Goal: Information Seeking & Learning: Check status

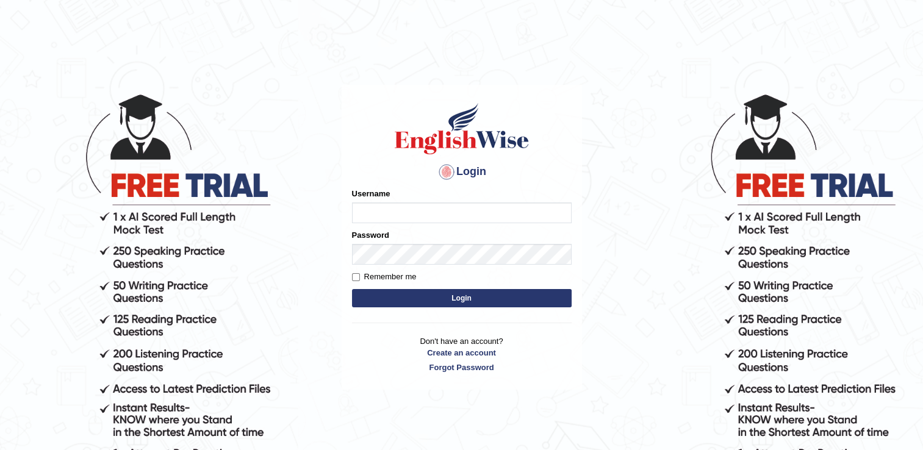
type input "successgrg"
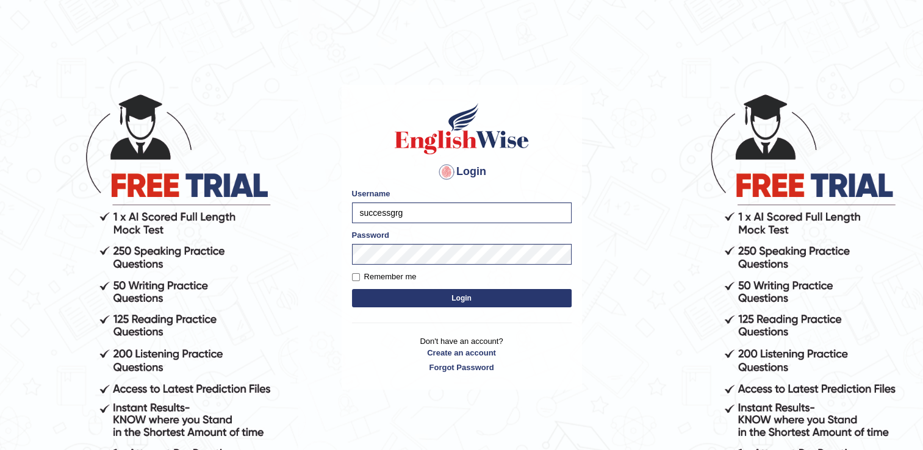
click at [449, 304] on button "Login" at bounding box center [462, 298] width 220 height 18
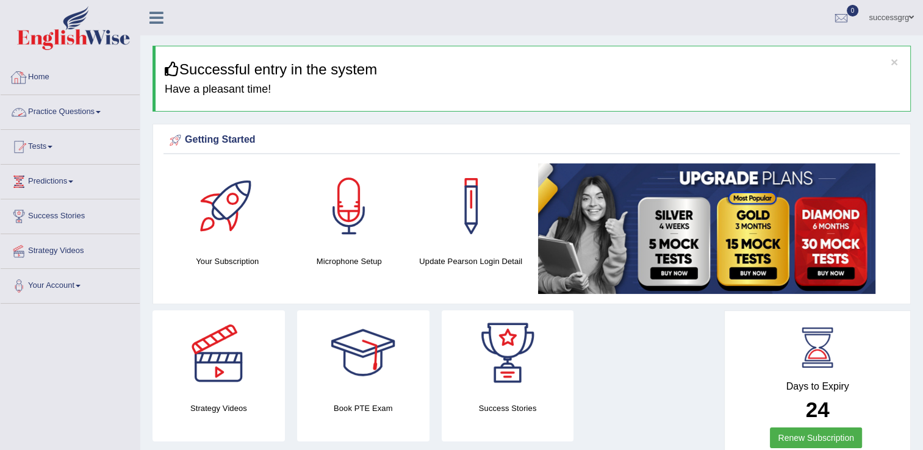
click at [55, 107] on link "Practice Questions" at bounding box center [70, 110] width 139 height 31
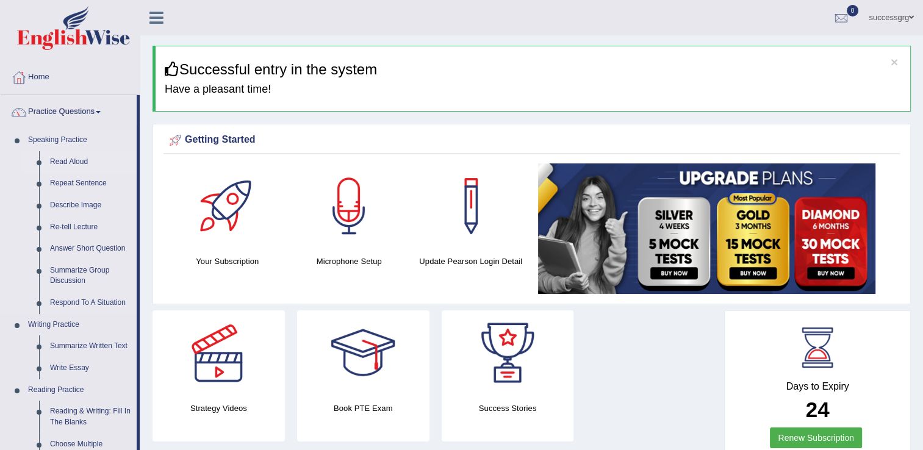
click at [64, 160] on link "Read Aloud" at bounding box center [91, 162] width 92 height 22
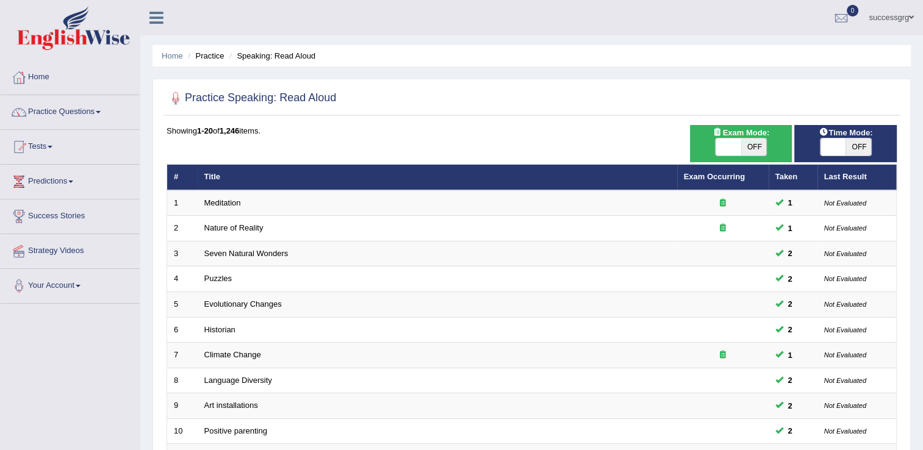
click at [835, 148] on span at bounding box center [834, 147] width 26 height 17
checkbox input "true"
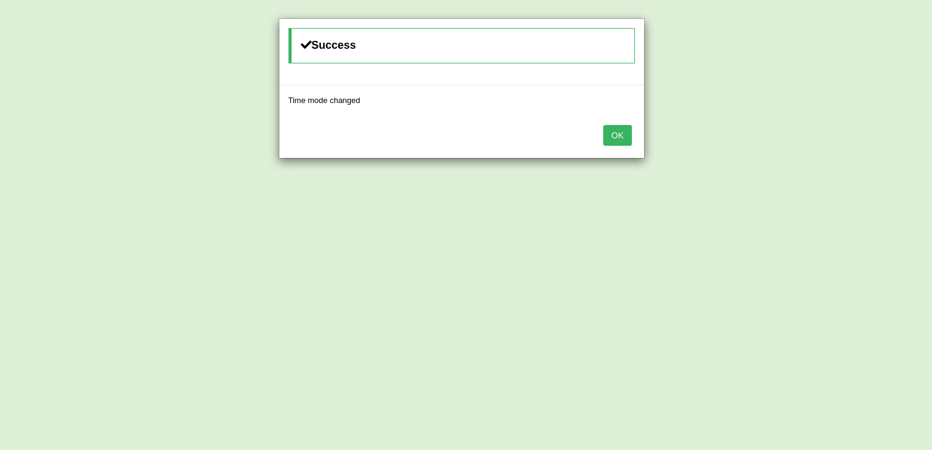
click at [630, 126] on button "OK" at bounding box center [618, 135] width 28 height 21
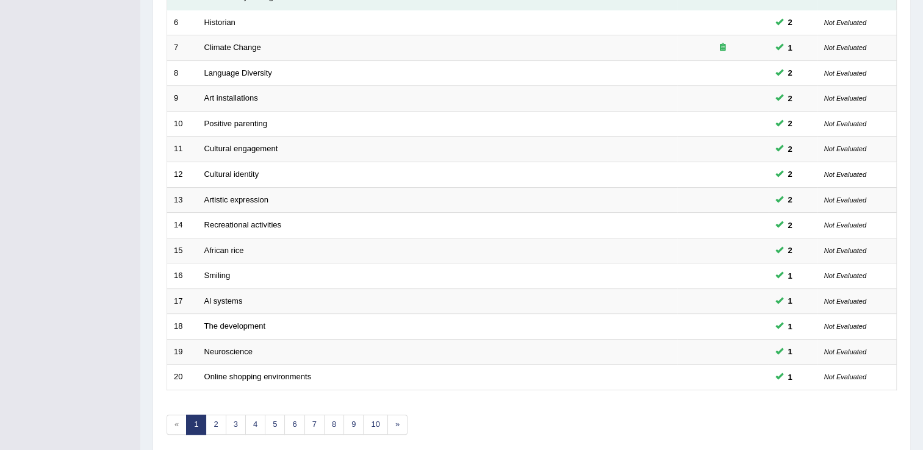
scroll to position [354, 0]
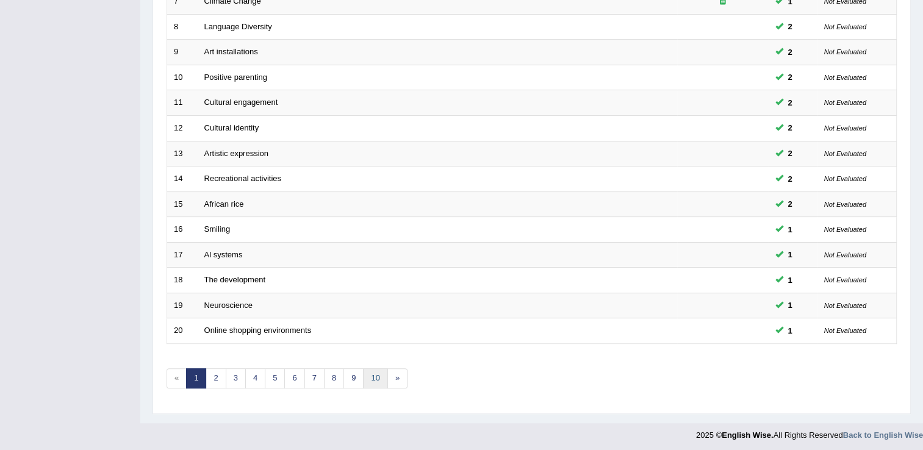
click at [377, 370] on link "10" at bounding box center [375, 379] width 24 height 20
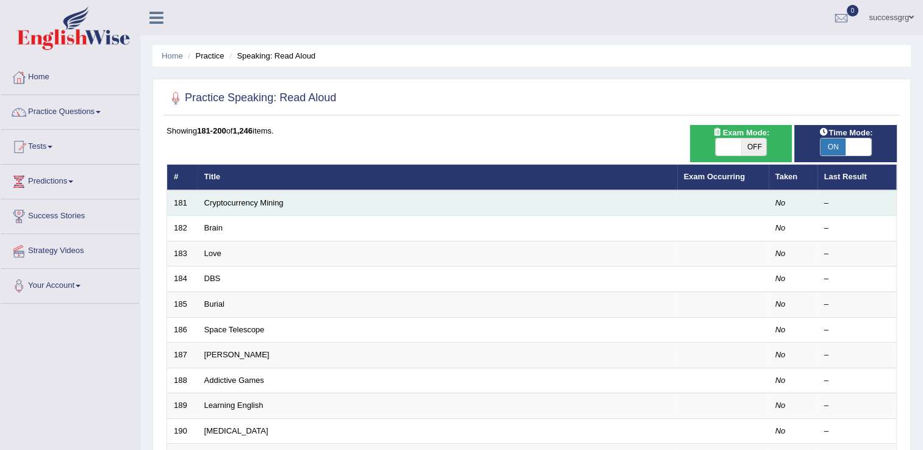
click at [266, 207] on td "Cryptocurrency Mining" at bounding box center [438, 203] width 480 height 26
click at [268, 204] on link "Cryptocurrency Mining" at bounding box center [243, 202] width 79 height 9
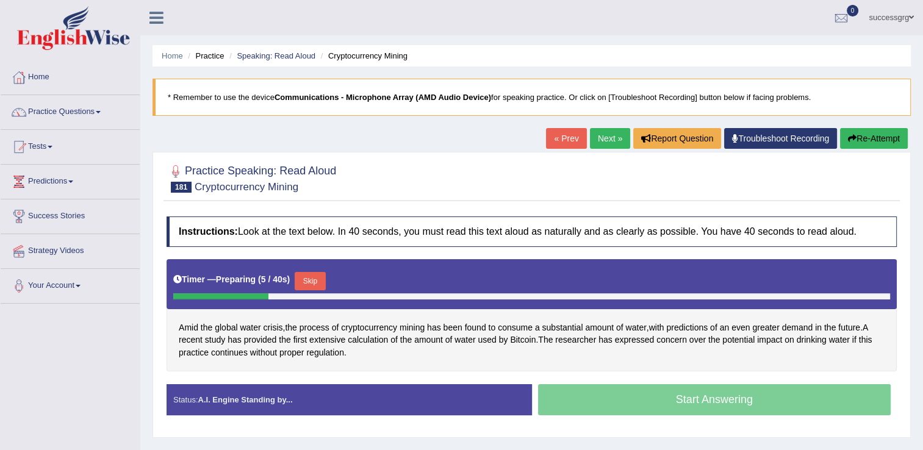
click at [851, 182] on div at bounding box center [532, 177] width 730 height 37
click at [303, 280] on button "Skip" at bounding box center [310, 281] width 31 height 18
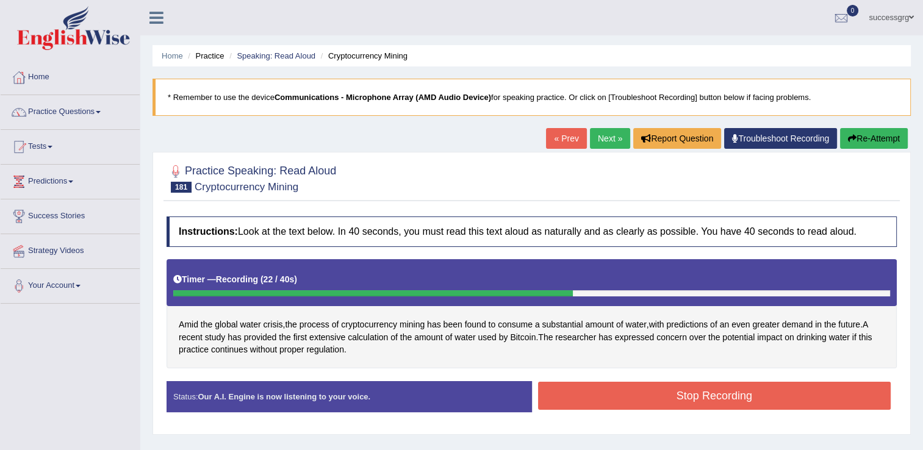
click at [555, 388] on button "Stop Recording" at bounding box center [714, 396] width 353 height 28
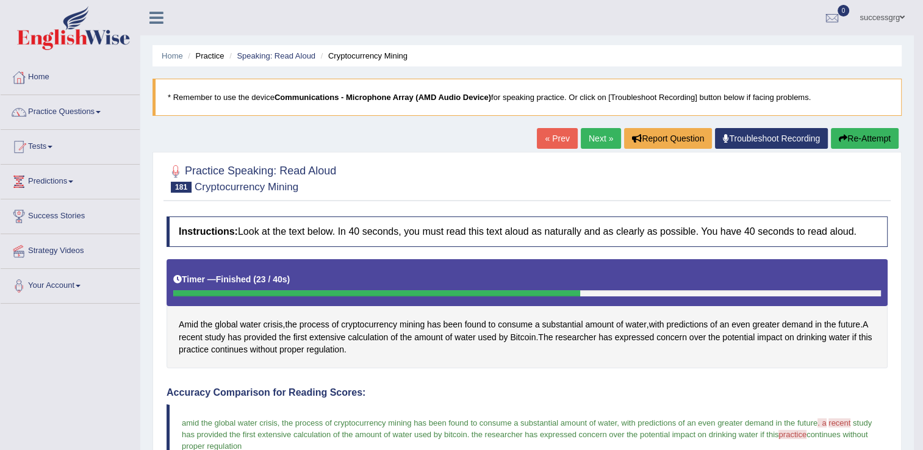
click at [596, 137] on link "Next »" at bounding box center [601, 138] width 40 height 21
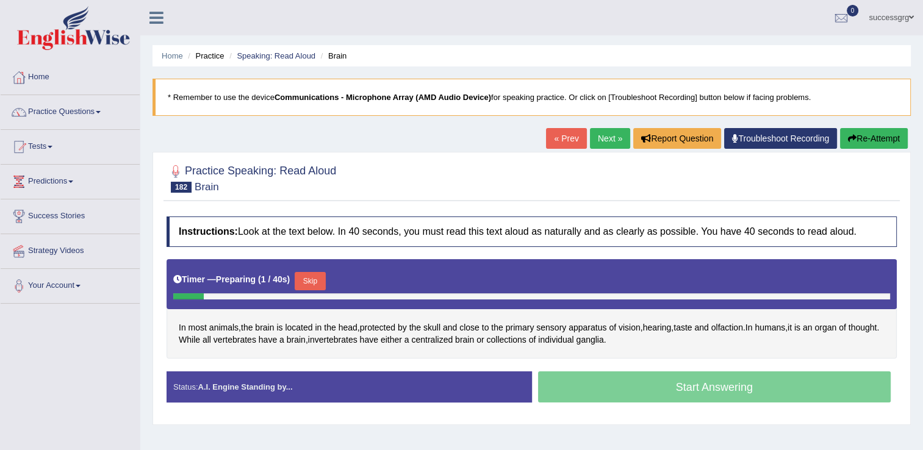
click at [300, 273] on button "Skip" at bounding box center [310, 281] width 31 height 18
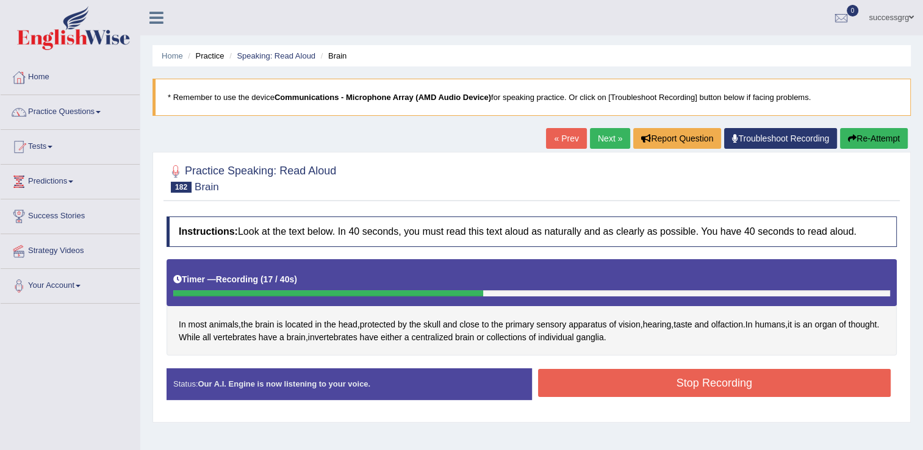
click at [574, 383] on button "Stop Recording" at bounding box center [714, 383] width 353 height 28
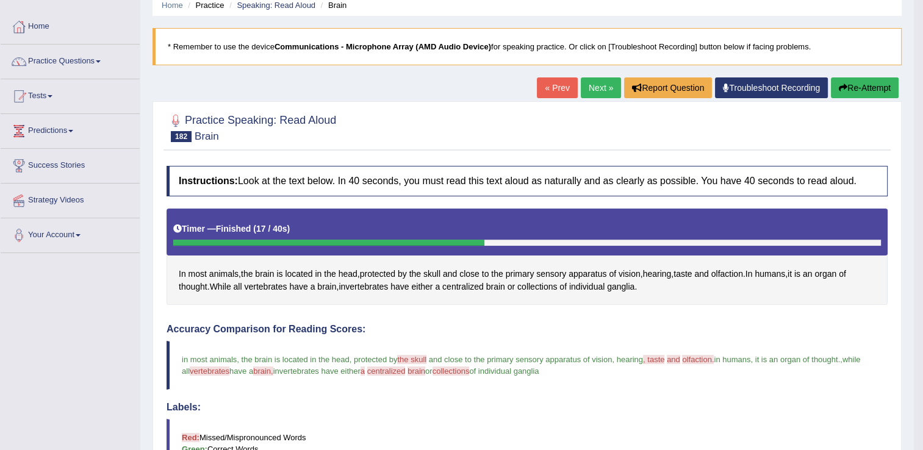
scroll to position [49, 0]
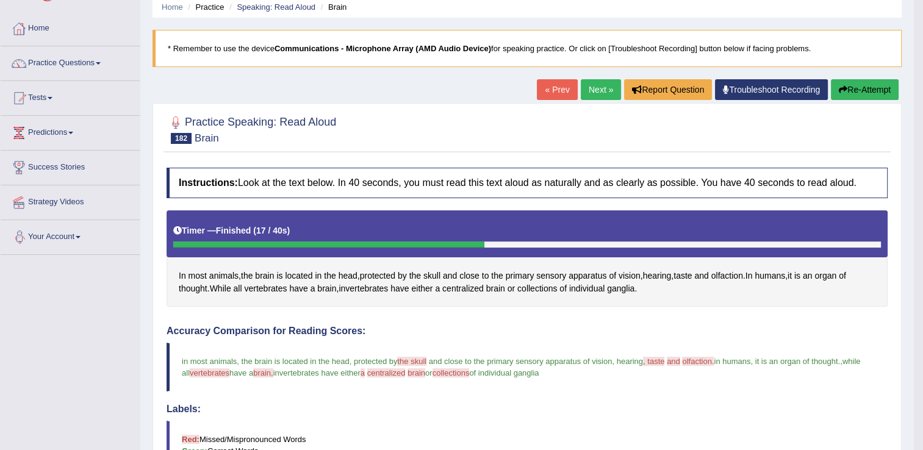
click at [601, 87] on link "Next »" at bounding box center [601, 89] width 40 height 21
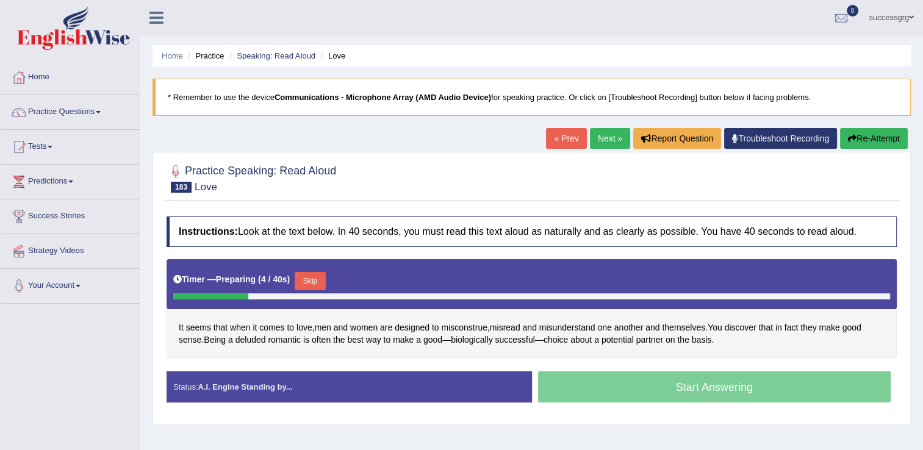
click at [312, 278] on button "Skip" at bounding box center [310, 281] width 31 height 18
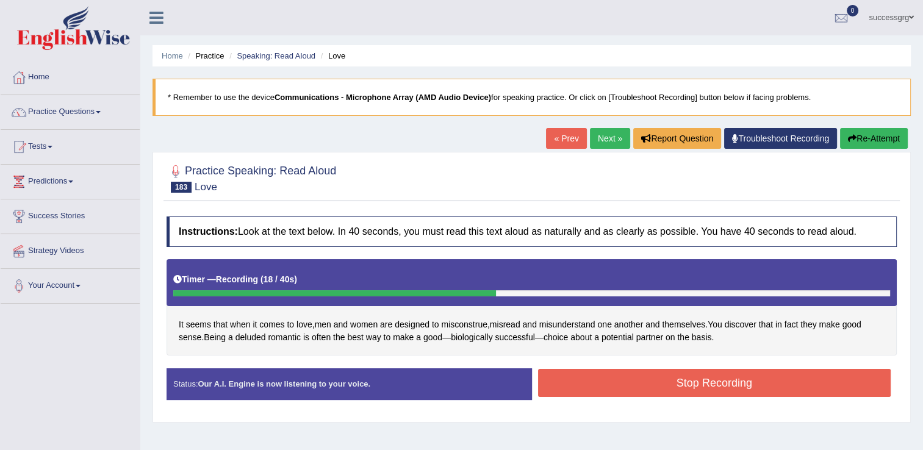
click at [580, 381] on button "Stop Recording" at bounding box center [714, 383] width 353 height 28
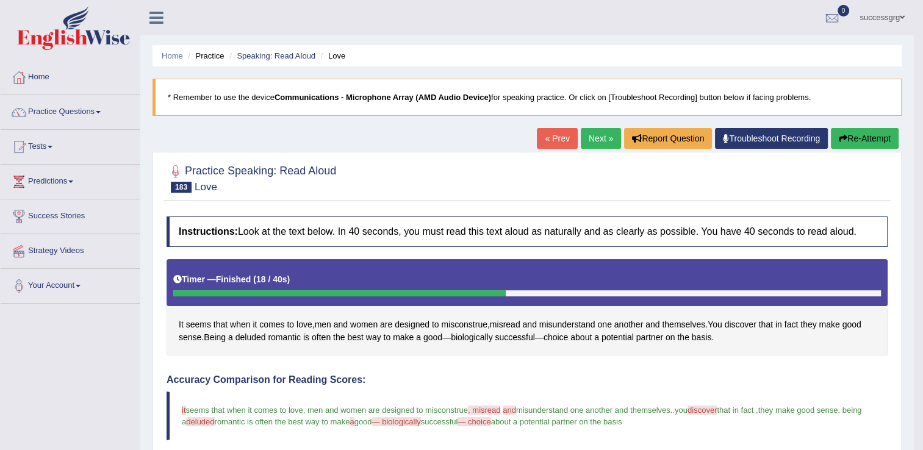
click at [590, 138] on link "Next »" at bounding box center [601, 138] width 40 height 21
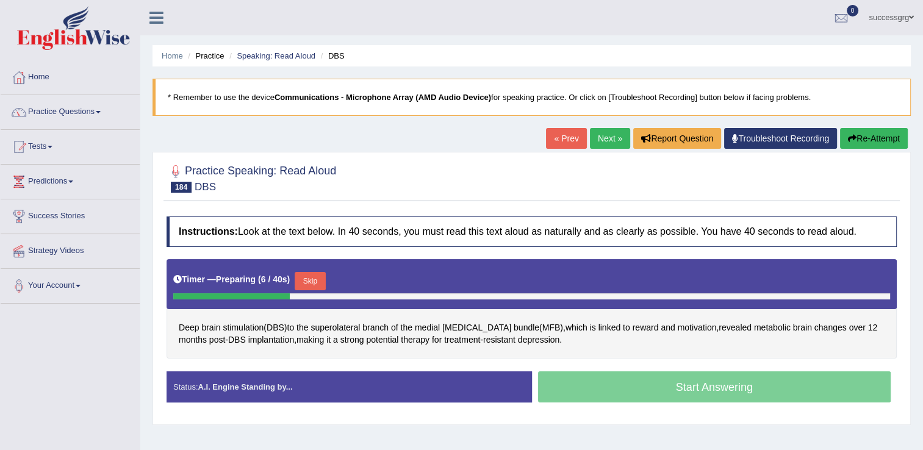
click at [309, 281] on button "Skip" at bounding box center [310, 281] width 31 height 18
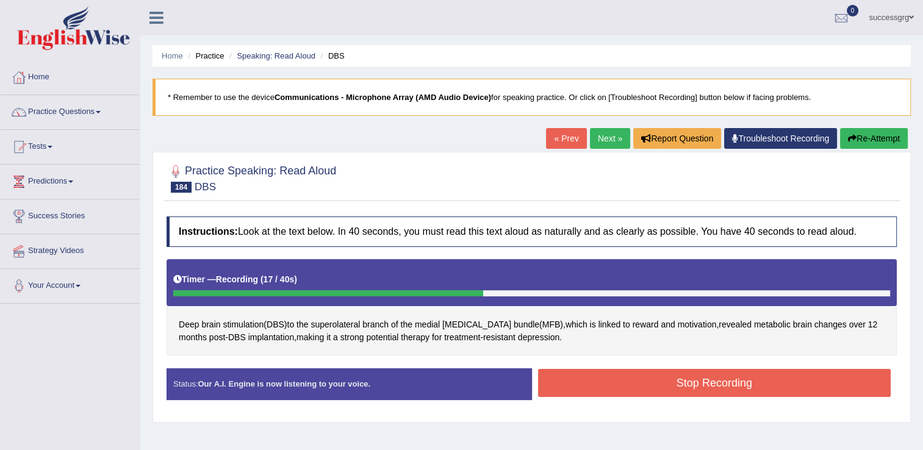
click at [636, 372] on button "Stop Recording" at bounding box center [714, 383] width 353 height 28
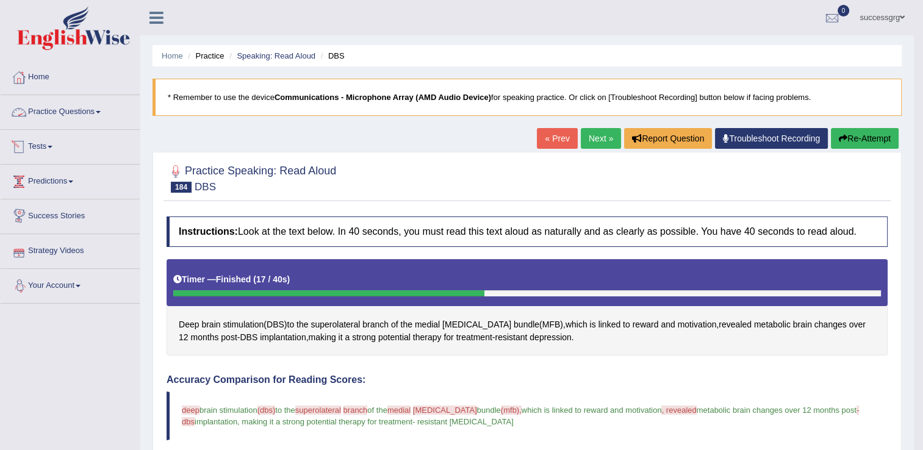
click at [51, 117] on link "Practice Questions" at bounding box center [70, 110] width 139 height 31
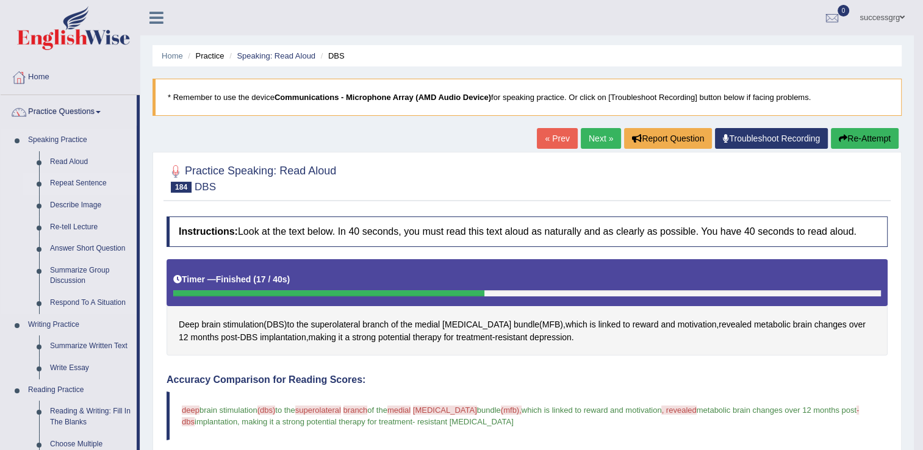
click at [83, 179] on link "Repeat Sentence" at bounding box center [91, 184] width 92 height 22
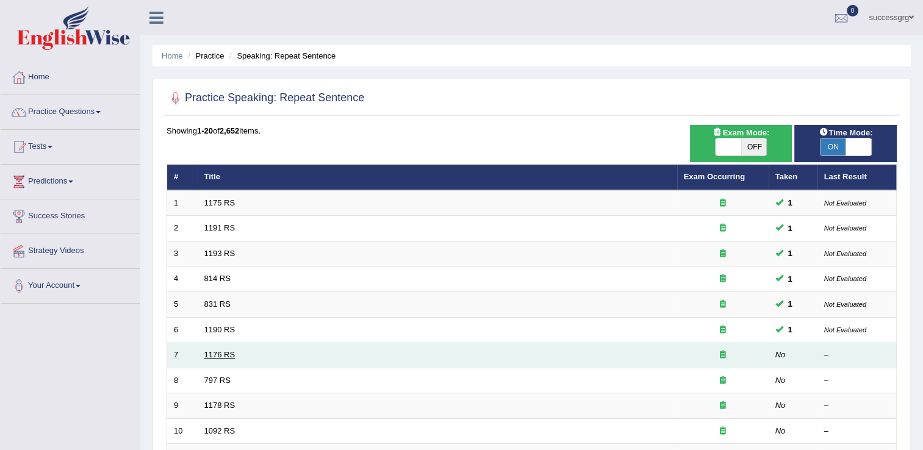
click at [222, 352] on link "1176 RS" at bounding box center [219, 354] width 31 height 9
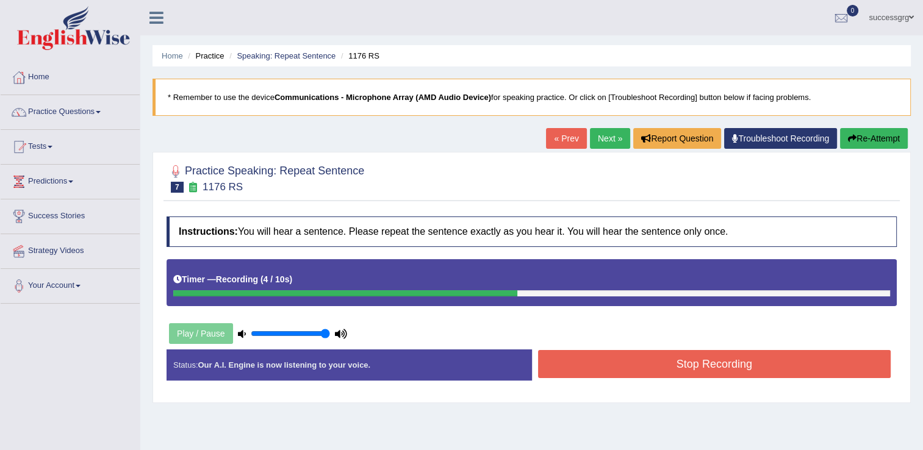
click at [606, 373] on button "Stop Recording" at bounding box center [714, 364] width 353 height 28
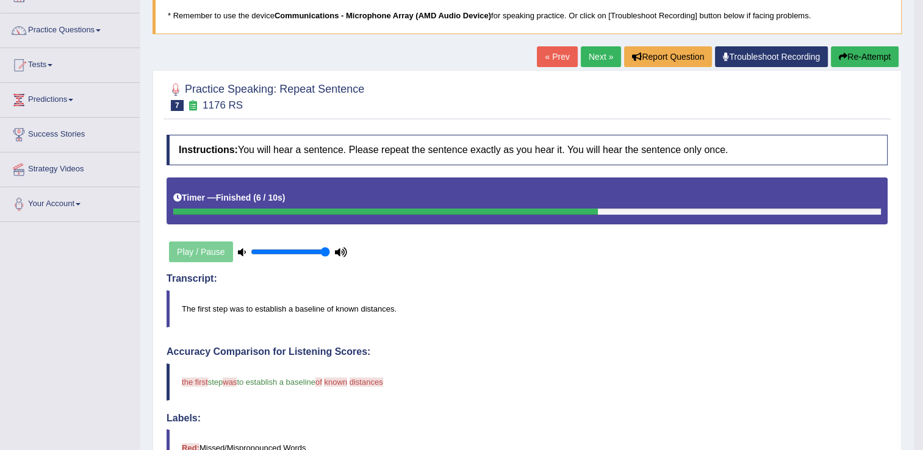
scroll to position [49, 0]
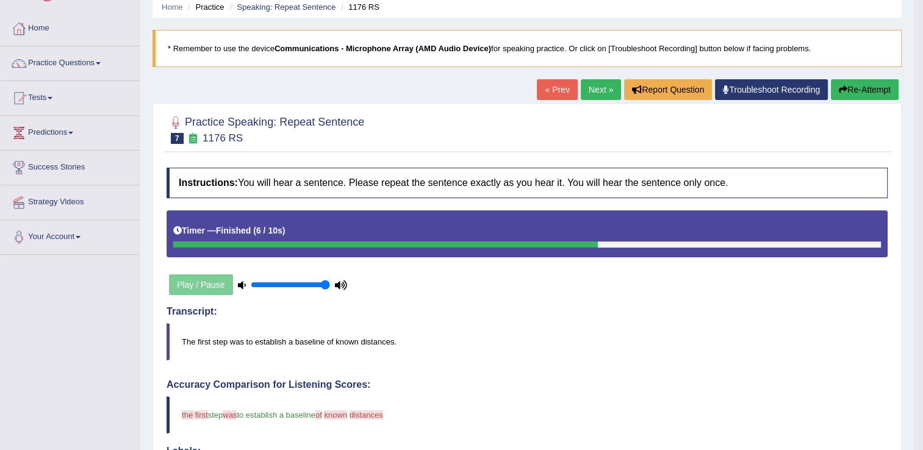
click at [601, 87] on link "Next »" at bounding box center [601, 89] width 40 height 21
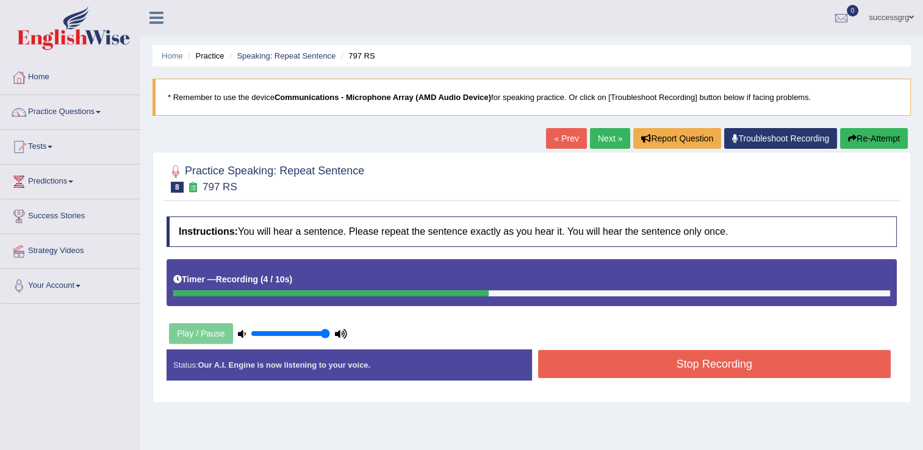
click at [663, 361] on button "Stop Recording" at bounding box center [714, 364] width 353 height 28
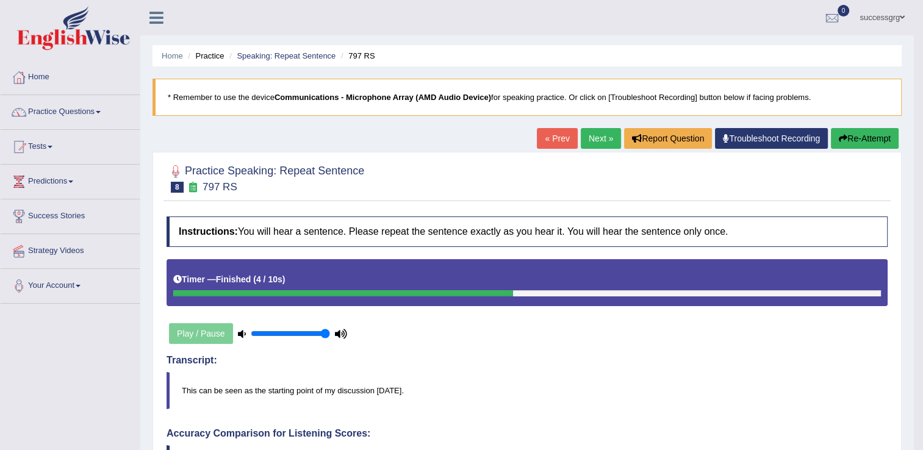
click at [602, 134] on link "Next »" at bounding box center [601, 138] width 40 height 21
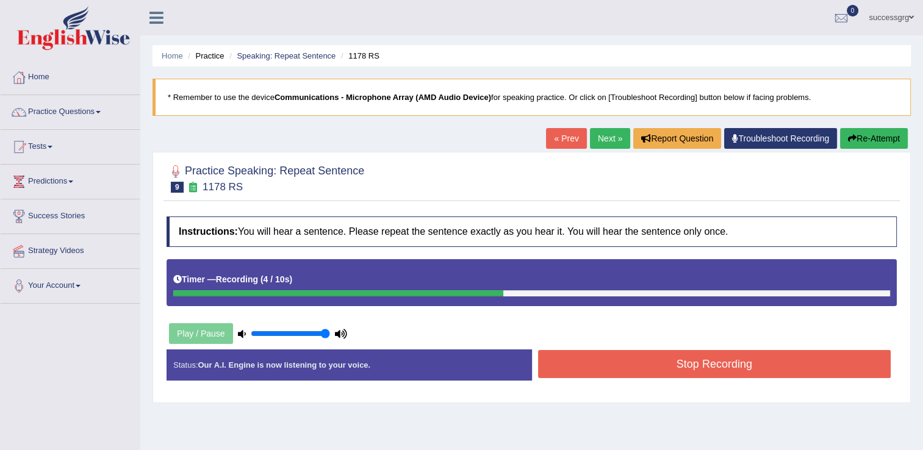
click at [566, 372] on button "Stop Recording" at bounding box center [714, 364] width 353 height 28
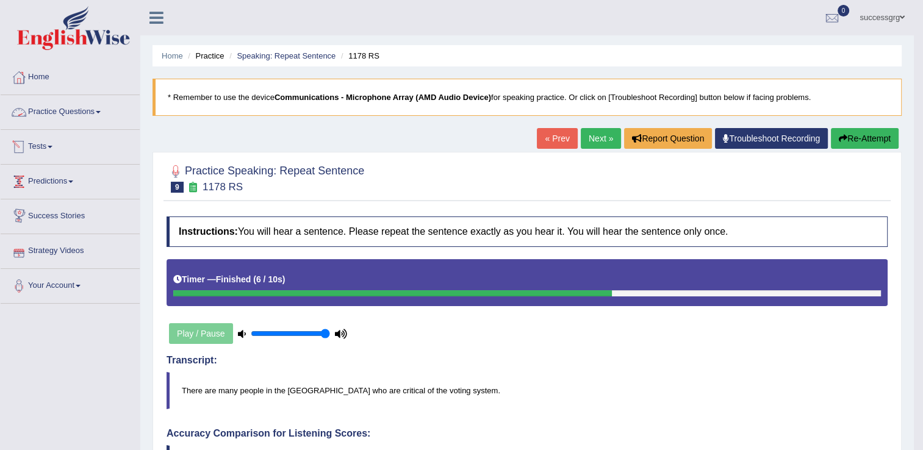
click at [87, 105] on link "Practice Questions" at bounding box center [70, 110] width 139 height 31
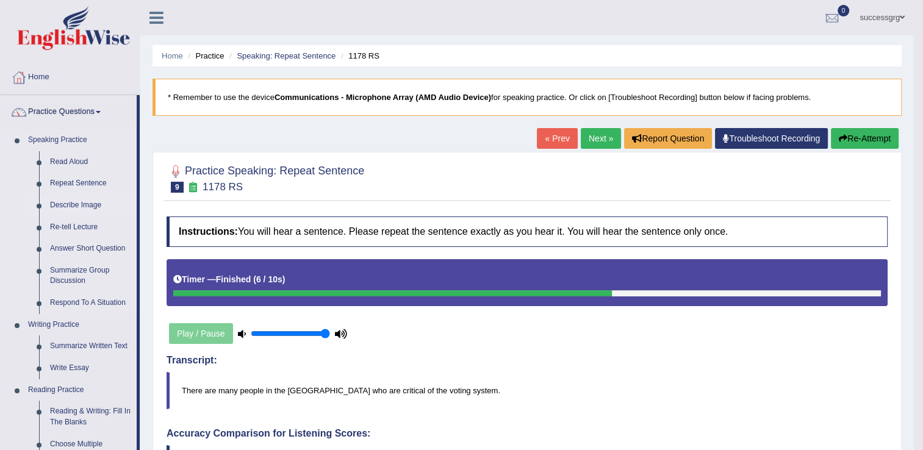
click at [71, 198] on link "Describe Image" at bounding box center [91, 206] width 92 height 22
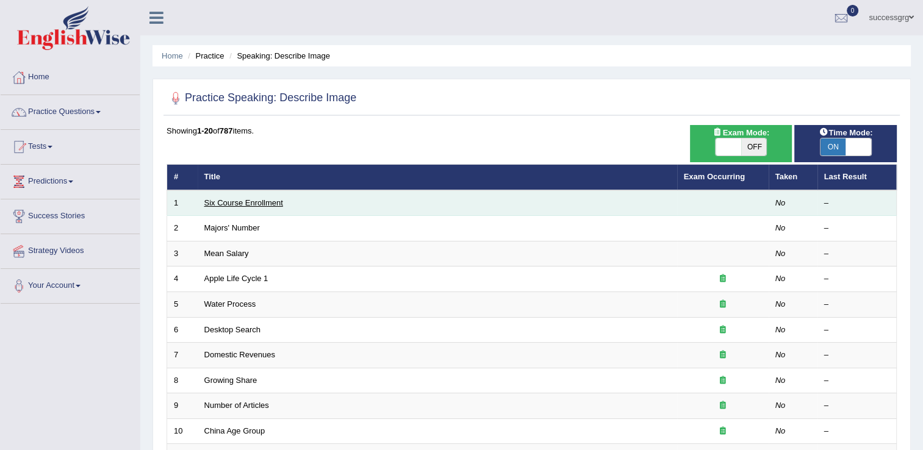
click at [248, 204] on link "Six Course Enrollment" at bounding box center [243, 202] width 79 height 9
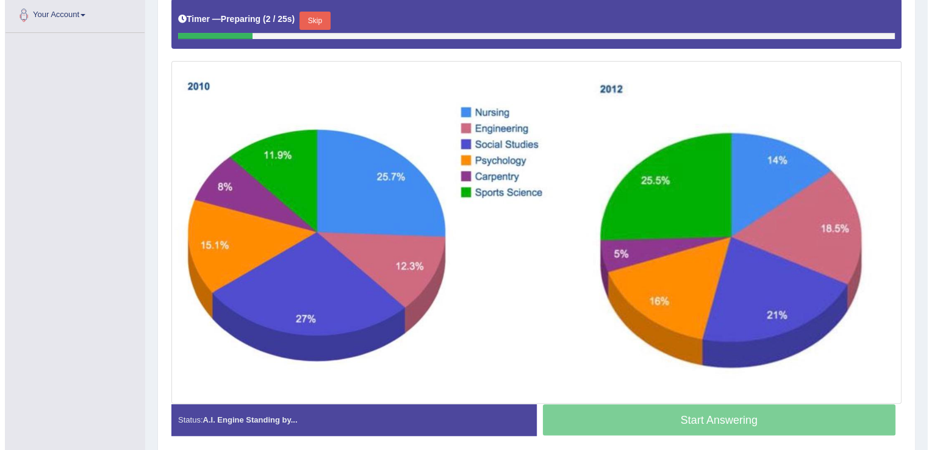
scroll to position [269, 0]
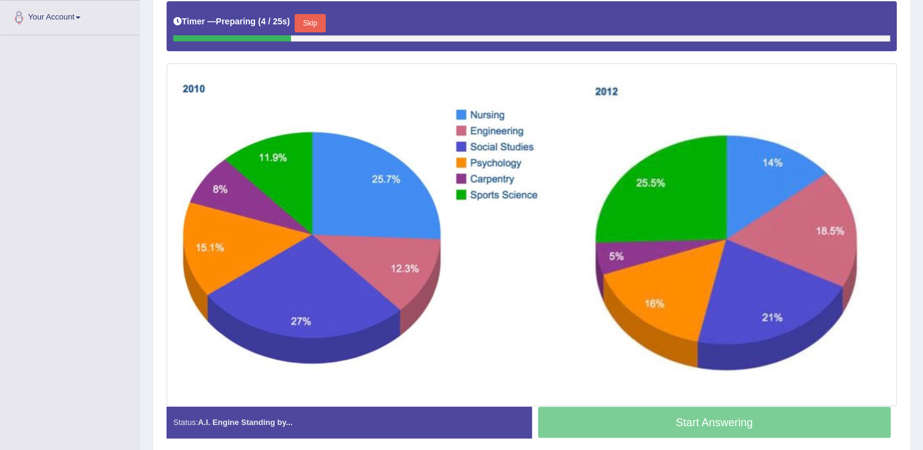
click at [306, 17] on button "Skip" at bounding box center [310, 23] width 31 height 18
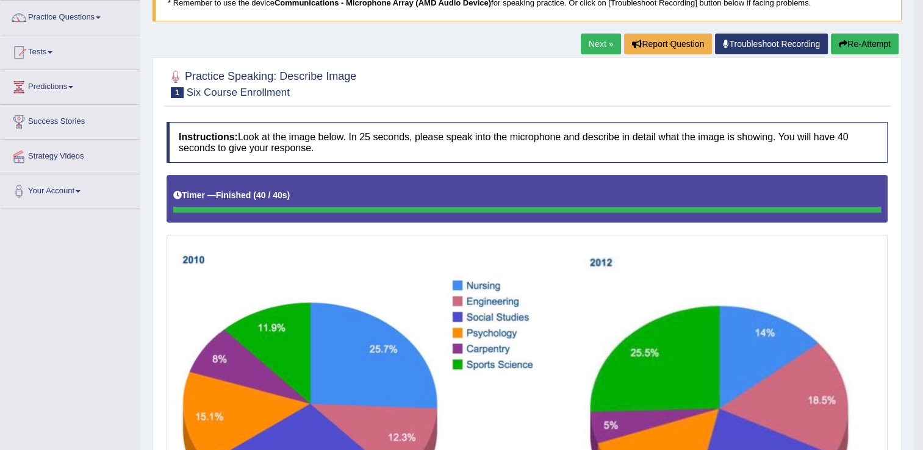
scroll to position [93, 0]
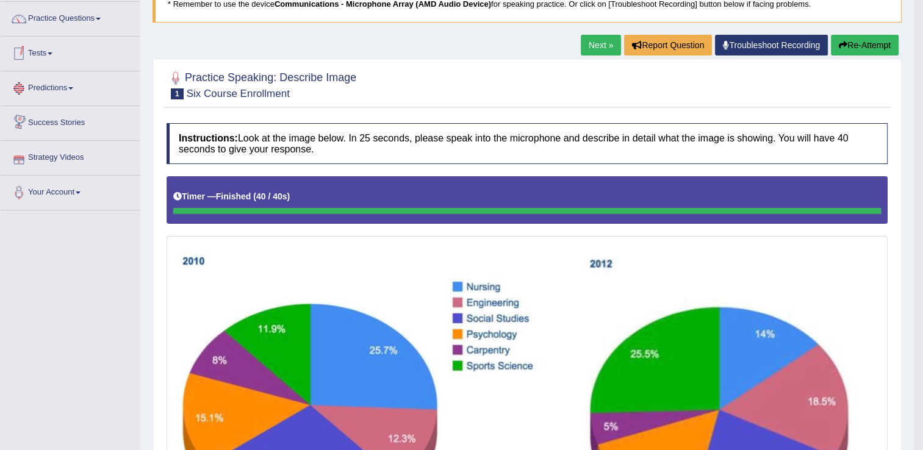
click at [62, 87] on link "Predictions" at bounding box center [70, 86] width 139 height 31
click at [65, 13] on link "Practice Questions" at bounding box center [70, 17] width 139 height 31
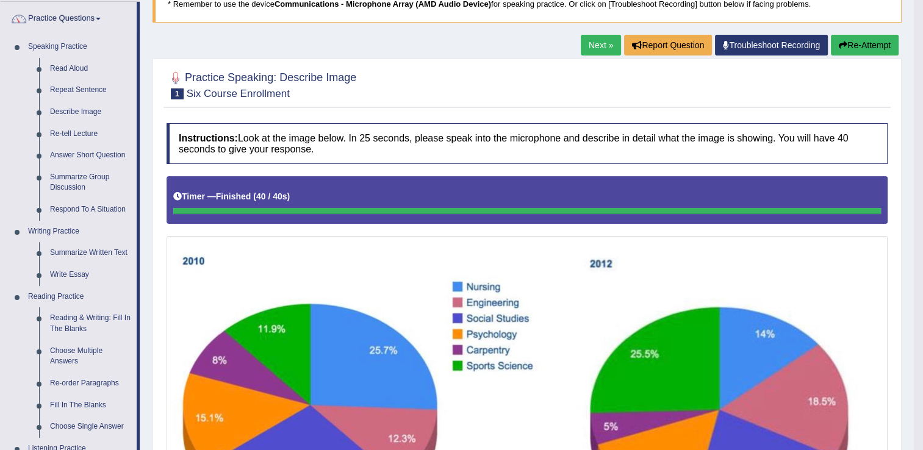
click at [195, 37] on div "Home Practice Speaking: Describe Image Six Course Enrollment * Remember to use …" at bounding box center [527, 396] width 774 height 979
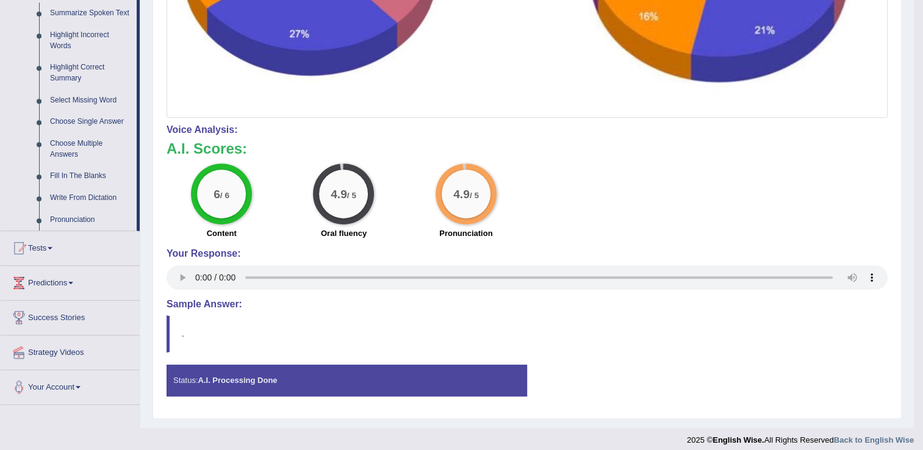
scroll to position [557, 0]
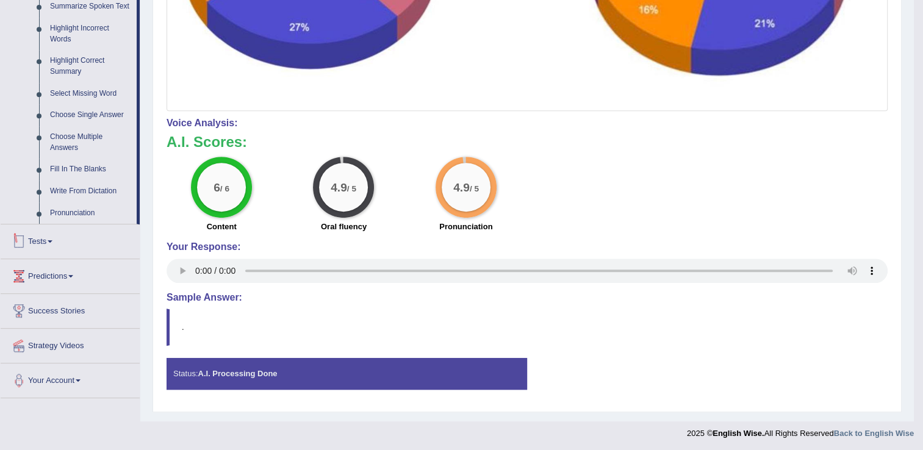
click at [38, 244] on link "Tests" at bounding box center [70, 240] width 139 height 31
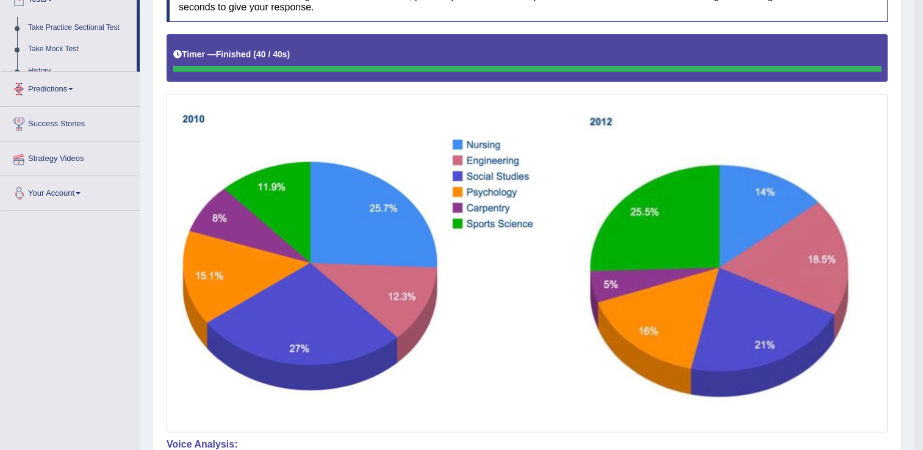
scroll to position [147, 0]
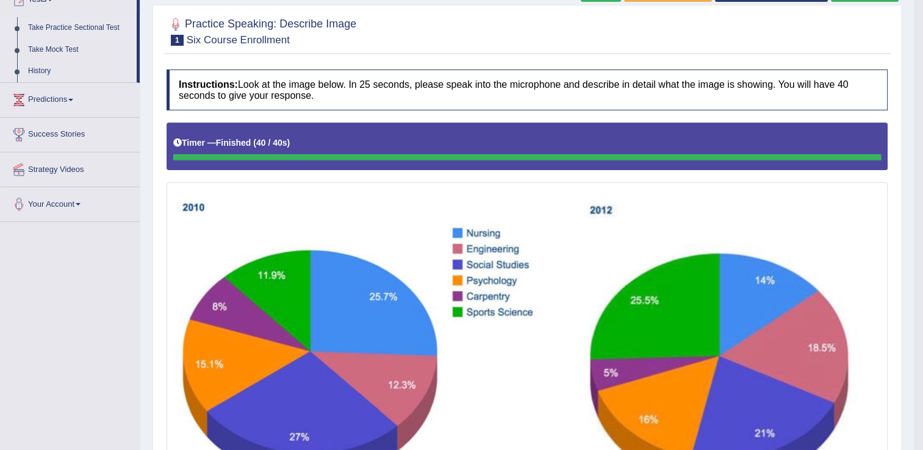
click at [74, 25] on link "Take Practice Sectional Test" at bounding box center [80, 28] width 114 height 22
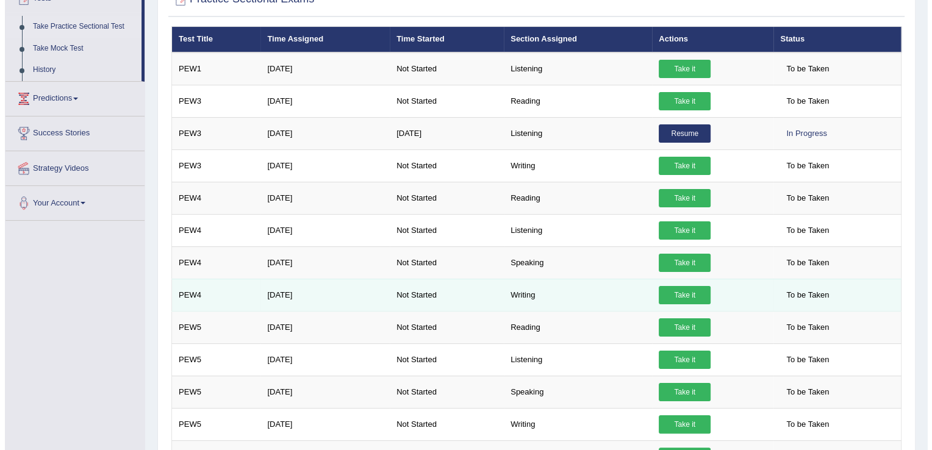
scroll to position [171, 0]
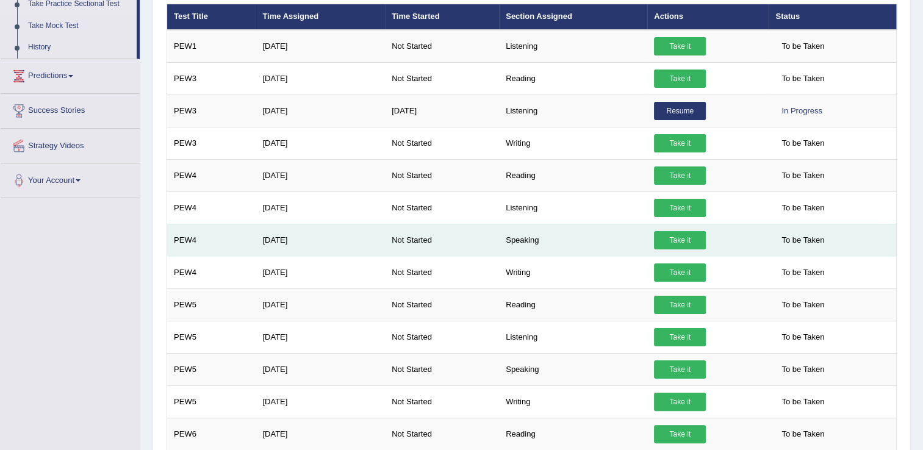
click at [657, 236] on link "Take it" at bounding box center [680, 240] width 52 height 18
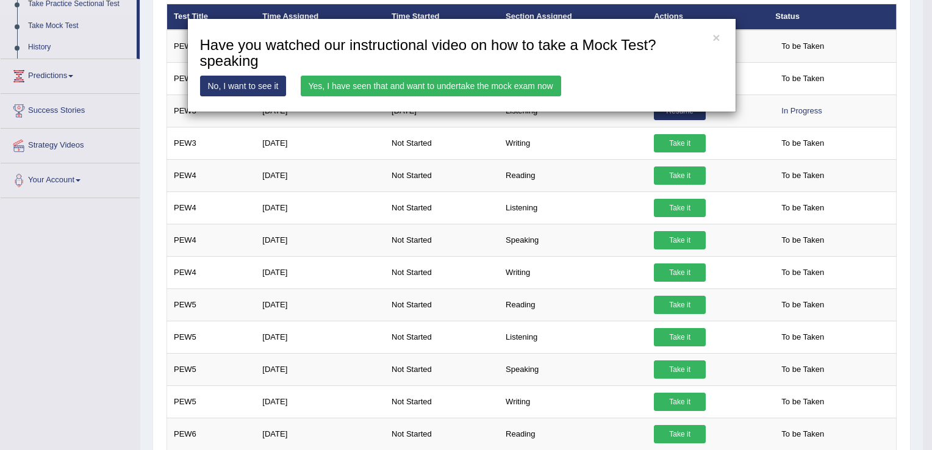
click at [522, 90] on link "Yes, I have seen that and want to undertake the mock exam now" at bounding box center [431, 86] width 261 height 21
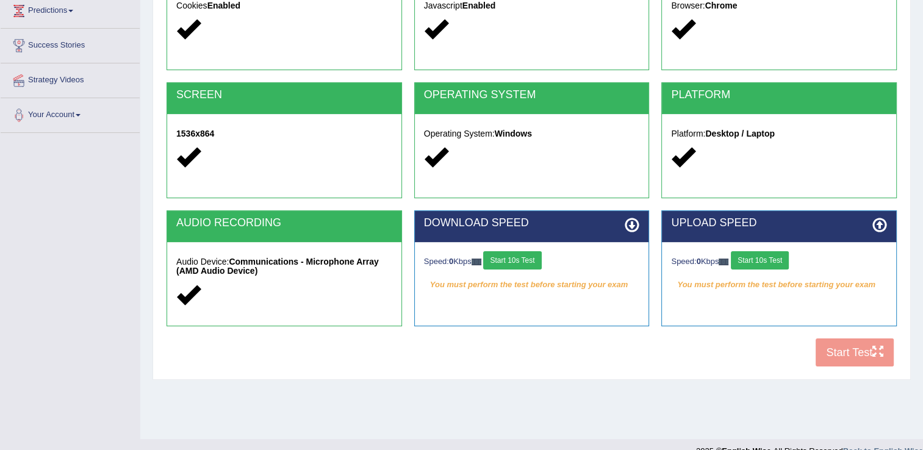
click at [500, 260] on button "Start 10s Test" at bounding box center [512, 260] width 58 height 18
click at [762, 253] on button "Start 10s Test" at bounding box center [760, 260] width 58 height 18
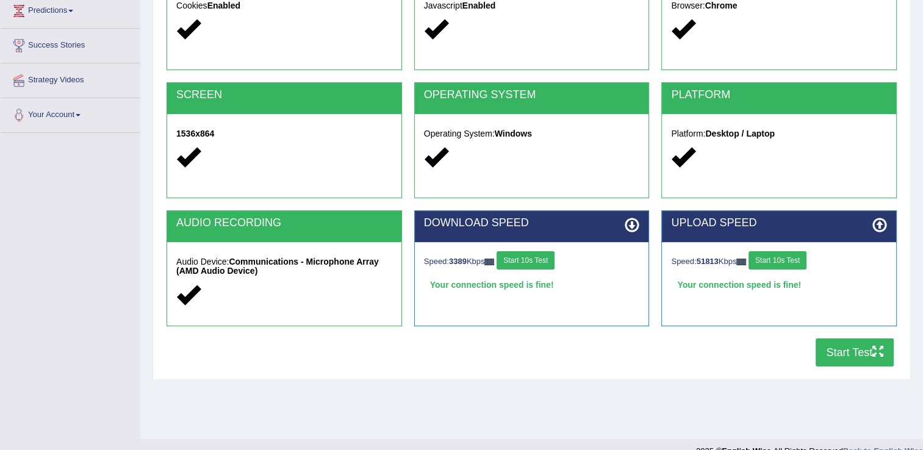
click at [762, 253] on button "Start 10s Test" at bounding box center [778, 260] width 58 height 18
click at [525, 258] on button "Start 10s Test" at bounding box center [526, 260] width 58 height 18
click at [834, 360] on button "Start Test" at bounding box center [855, 353] width 78 height 28
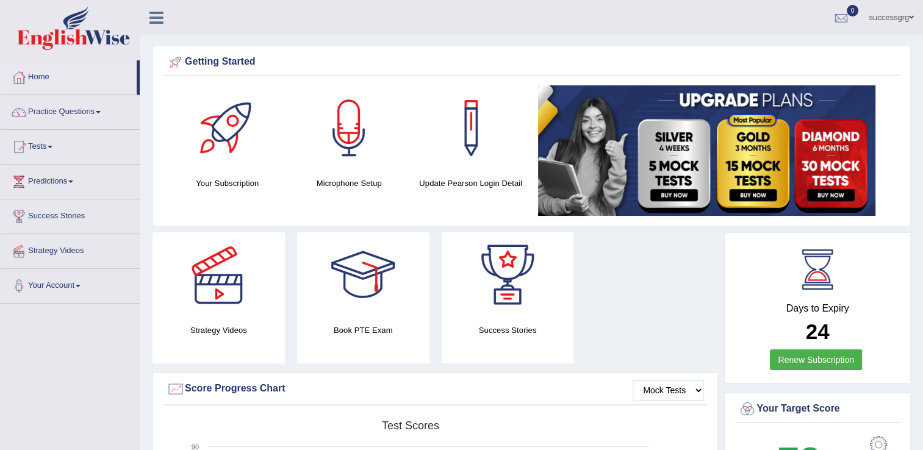
click at [654, 267] on div "Strategy Videos Book PTE Exam Success Stories" at bounding box center [435, 303] width 578 height 140
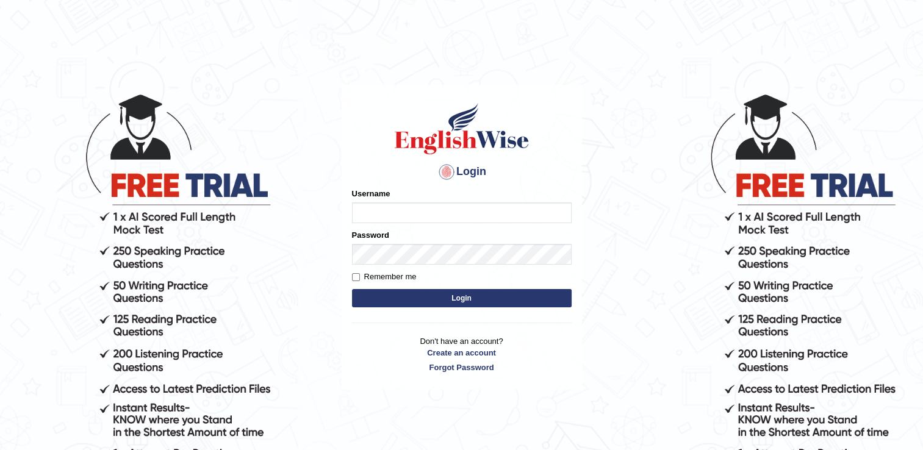
type input "successgrg"
click at [442, 294] on button "Login" at bounding box center [462, 298] width 220 height 18
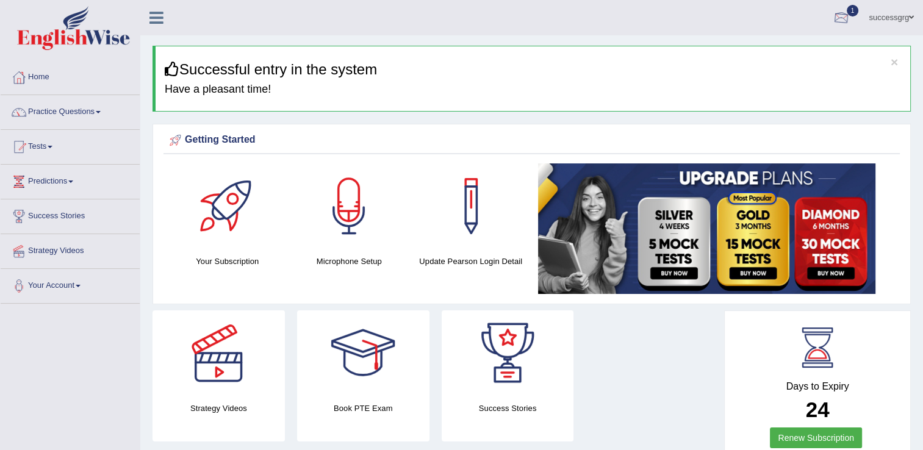
click at [840, 20] on div at bounding box center [841, 18] width 18 height 18
click at [752, 56] on span "Exam evaluated" at bounding box center [768, 61] width 162 height 10
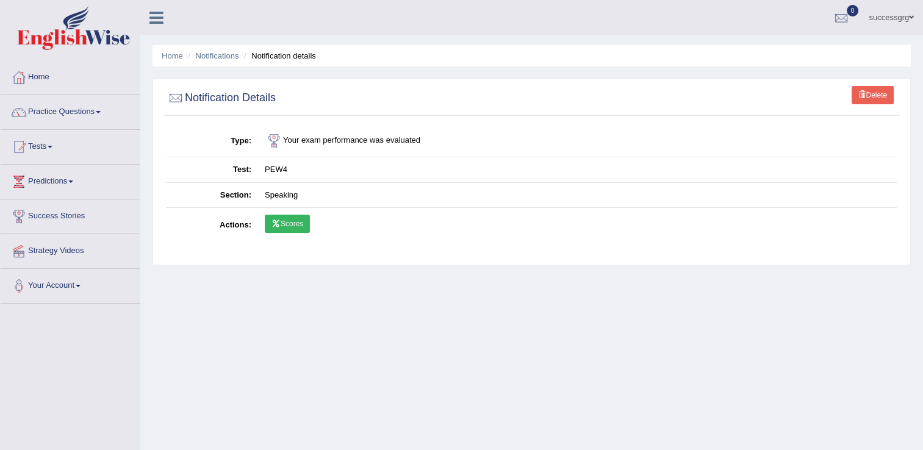
click at [297, 225] on link "Scores" at bounding box center [287, 224] width 45 height 18
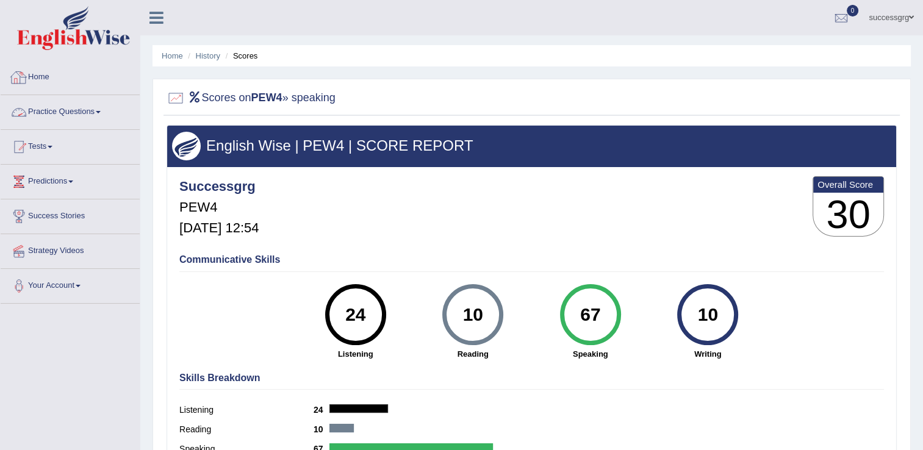
click at [60, 112] on link "Practice Questions" at bounding box center [70, 110] width 139 height 31
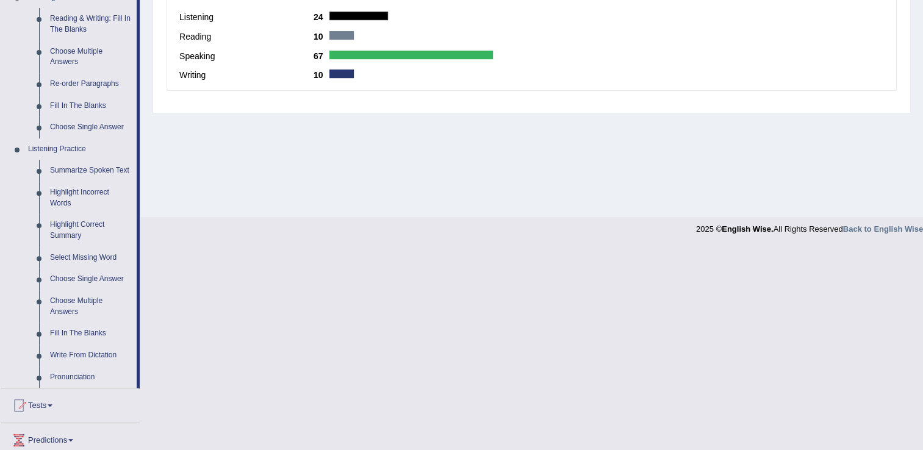
scroll to position [415, 0]
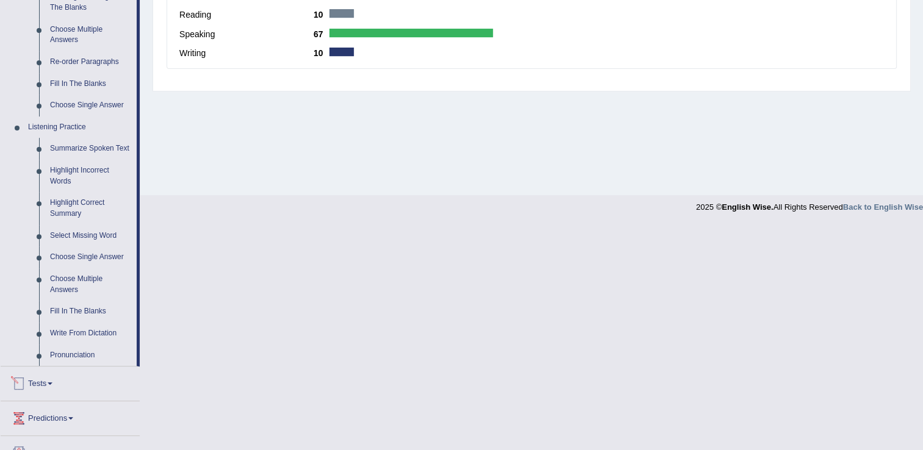
click at [39, 380] on link "Tests" at bounding box center [70, 382] width 139 height 31
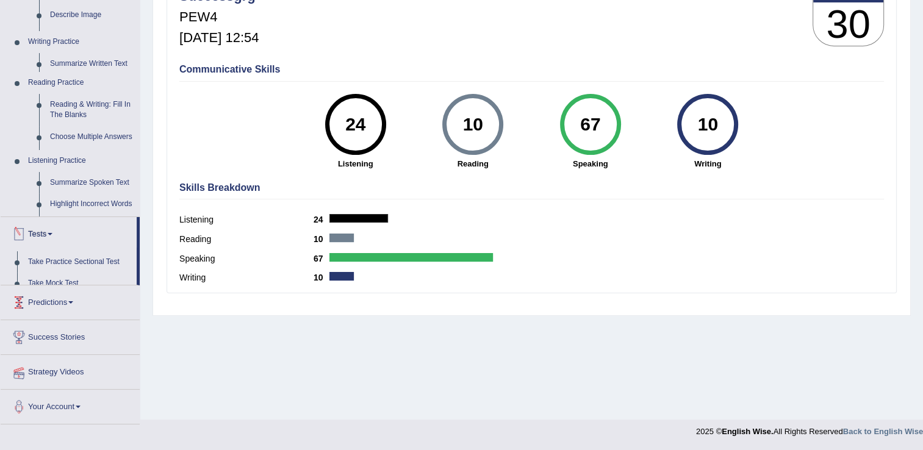
scroll to position [190, 0]
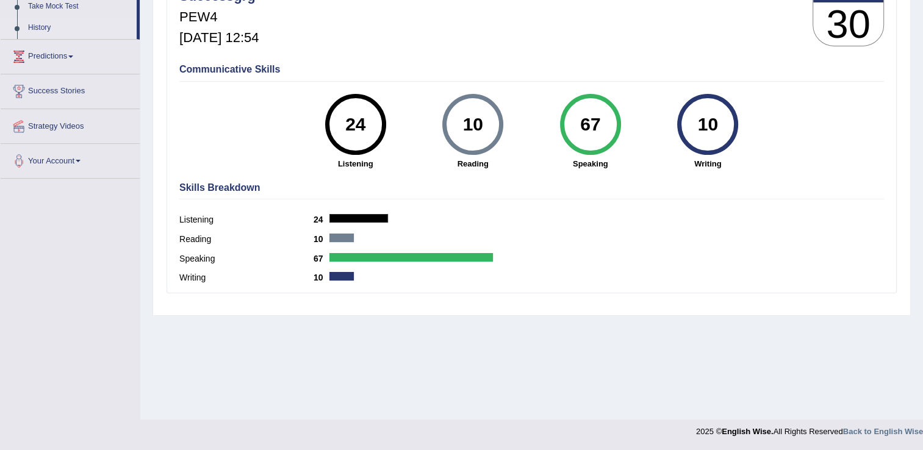
click at [41, 23] on link "History" at bounding box center [80, 28] width 114 height 22
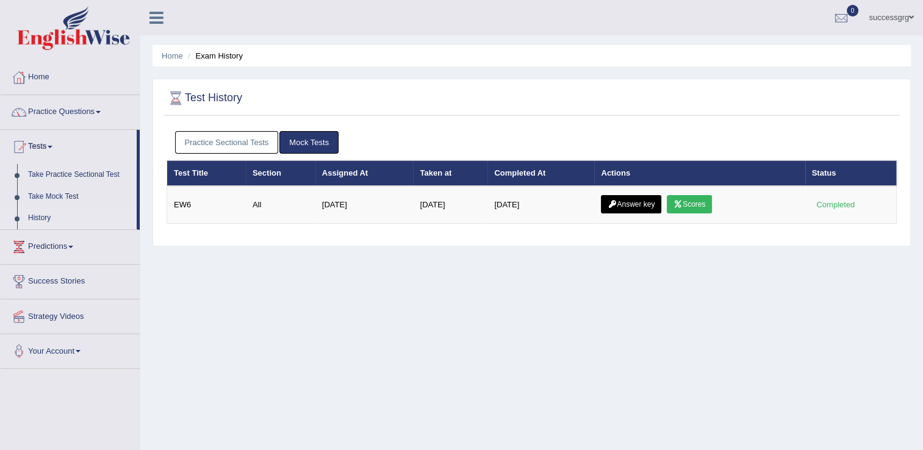
click at [220, 150] on link "Practice Sectional Tests" at bounding box center [227, 142] width 104 height 23
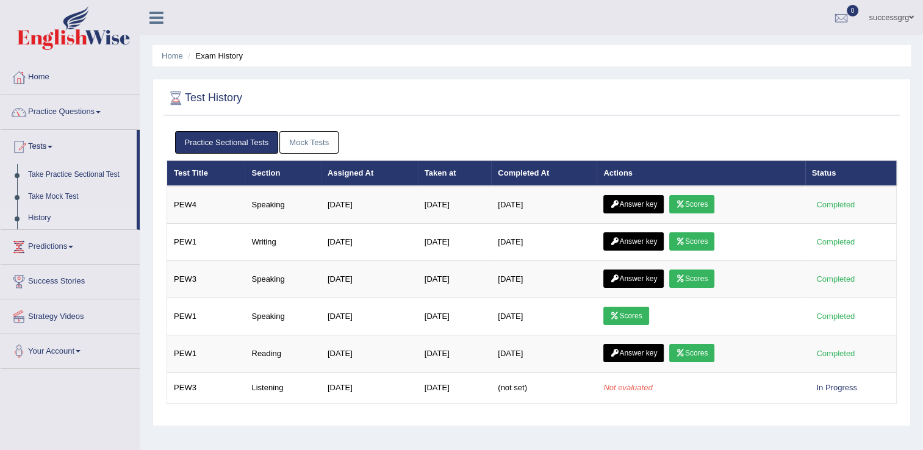
scroll to position [24, 0]
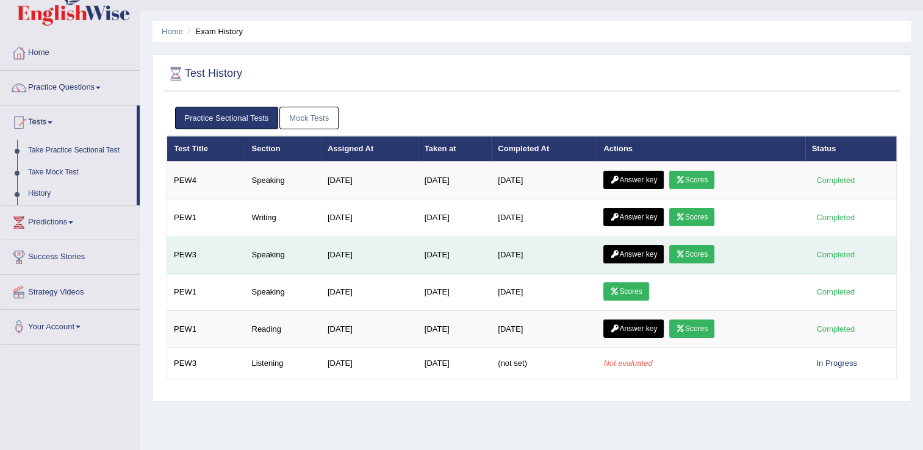
click at [685, 251] on icon at bounding box center [680, 254] width 9 height 7
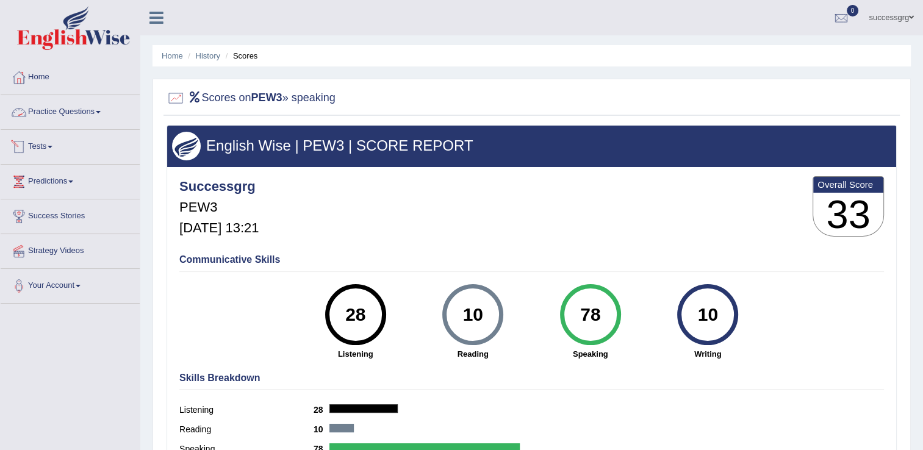
click at [84, 109] on link "Practice Questions" at bounding box center [70, 110] width 139 height 31
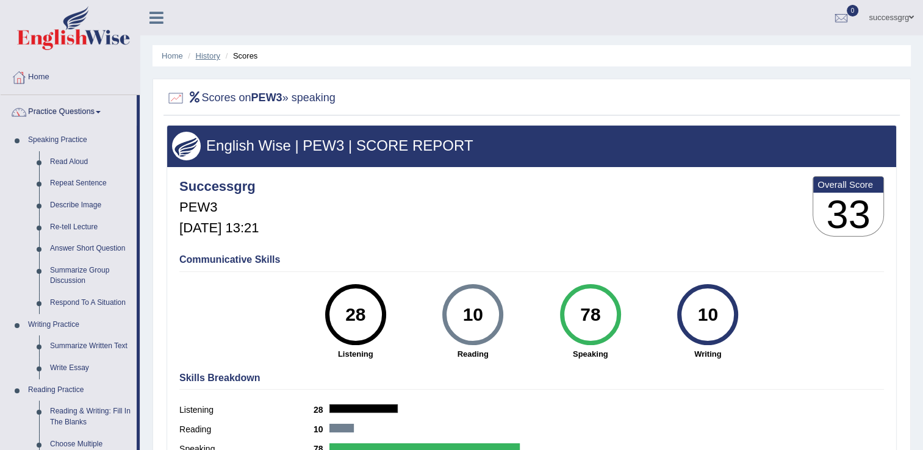
click at [203, 52] on link "History" at bounding box center [208, 55] width 24 height 9
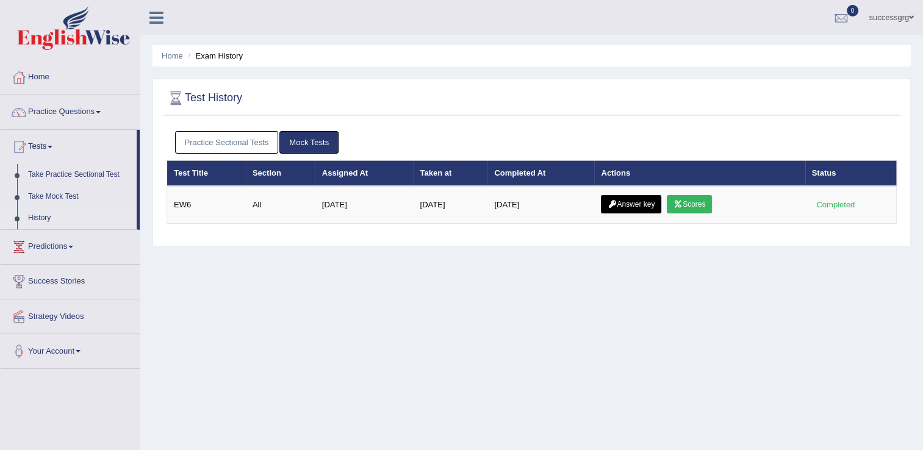
click at [251, 137] on link "Practice Sectional Tests" at bounding box center [227, 142] width 104 height 23
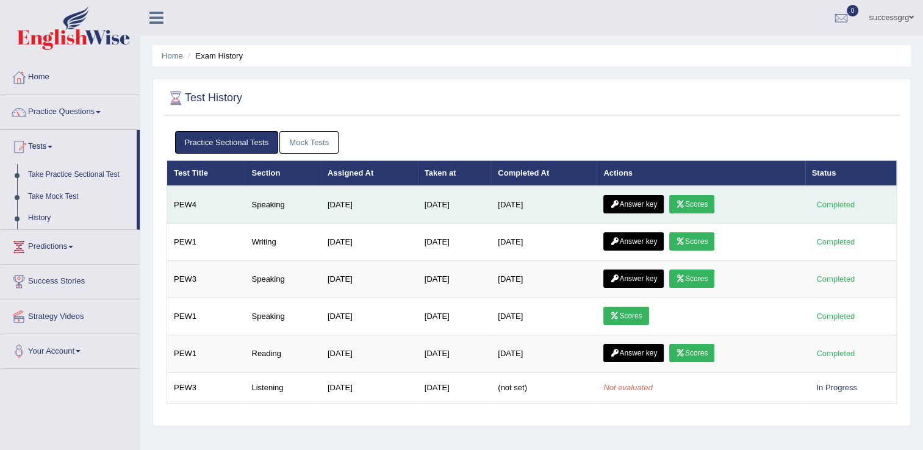
click at [638, 203] on link "Answer key" at bounding box center [634, 204] width 60 height 18
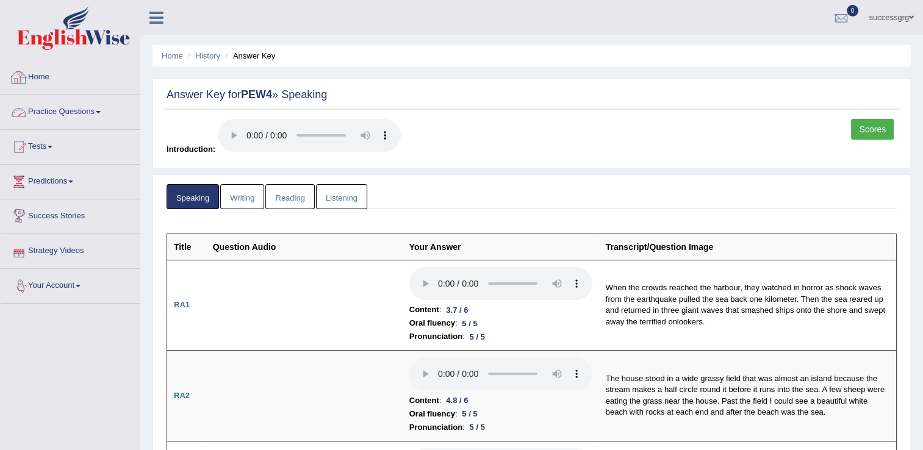
click at [35, 99] on link "Practice Questions" at bounding box center [70, 110] width 139 height 31
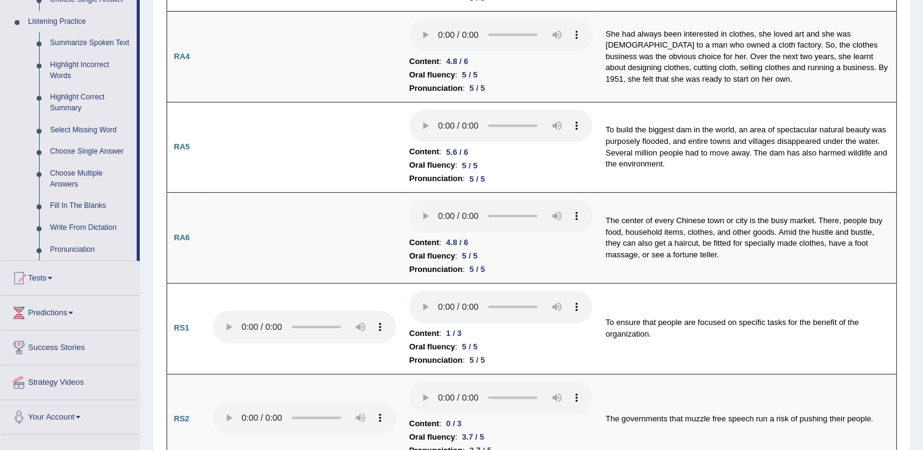
scroll to position [553, 0]
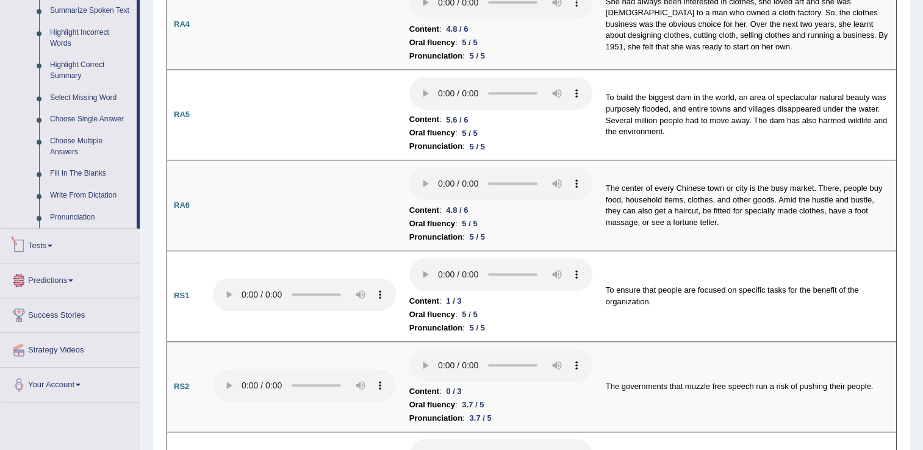
click at [36, 239] on link "Tests" at bounding box center [70, 244] width 139 height 31
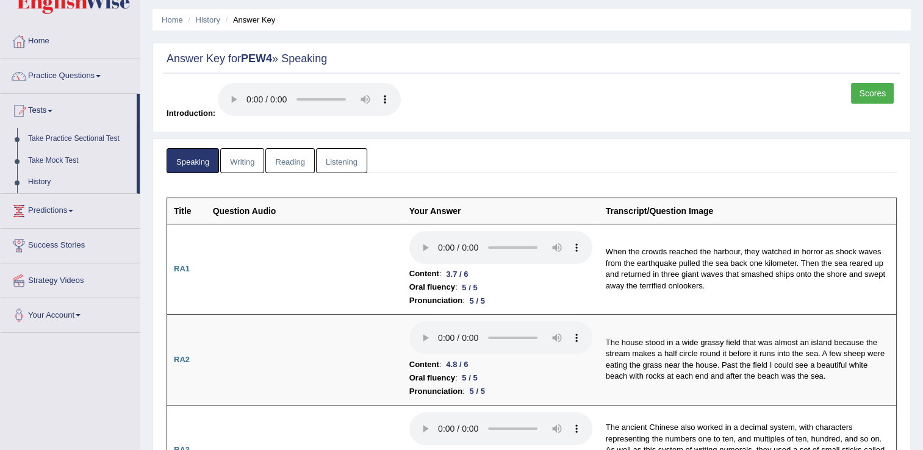
scroll to position [20, 0]
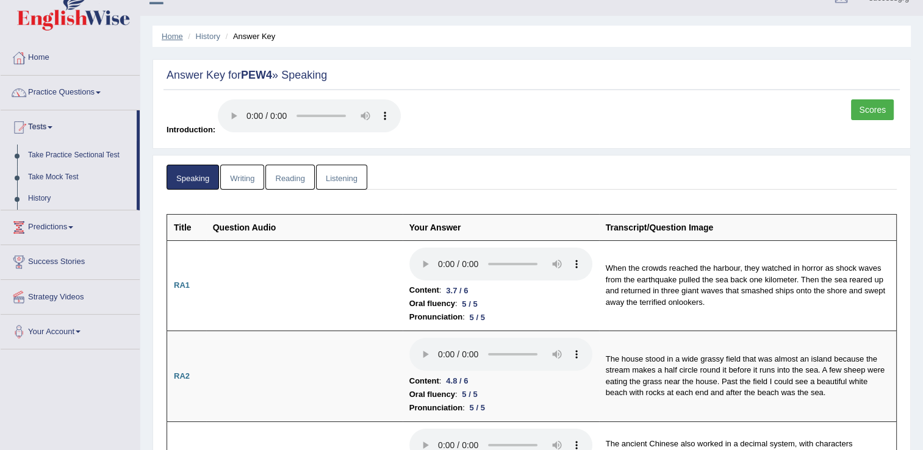
click at [173, 32] on link "Home" at bounding box center [172, 36] width 21 height 9
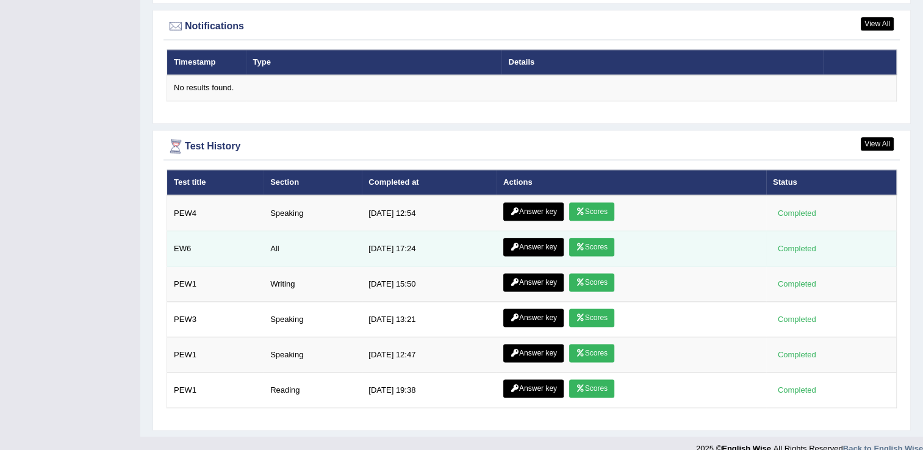
scroll to position [1489, 0]
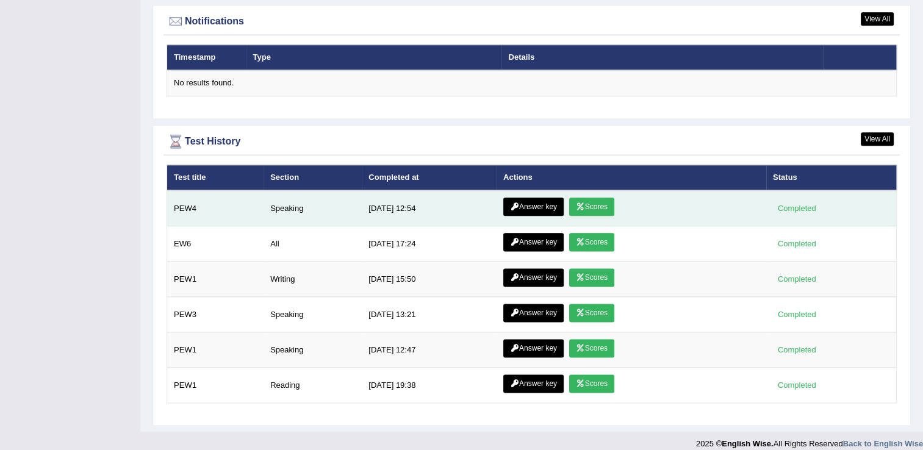
click at [576, 203] on icon at bounding box center [580, 206] width 9 height 7
